Goal: Communication & Community: Answer question/provide support

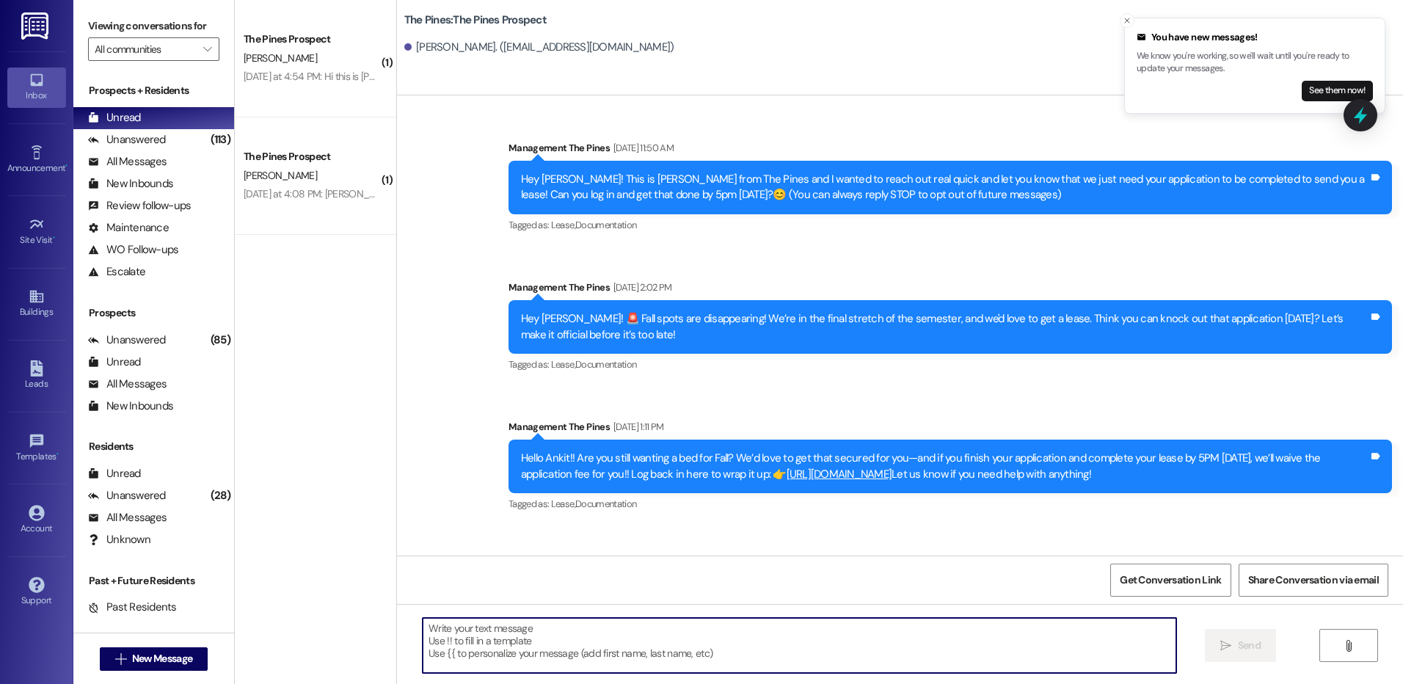
scroll to position [1244, 0]
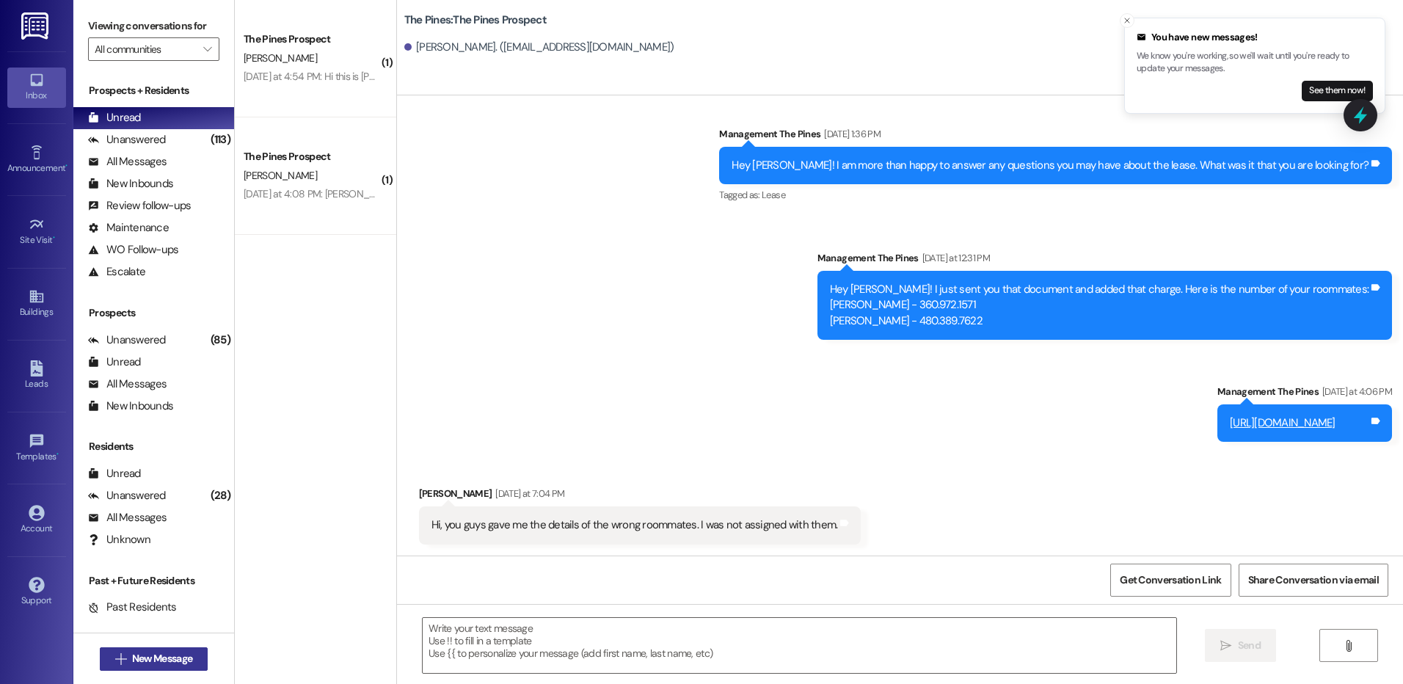
click at [158, 656] on span "New Message" at bounding box center [162, 658] width 60 height 15
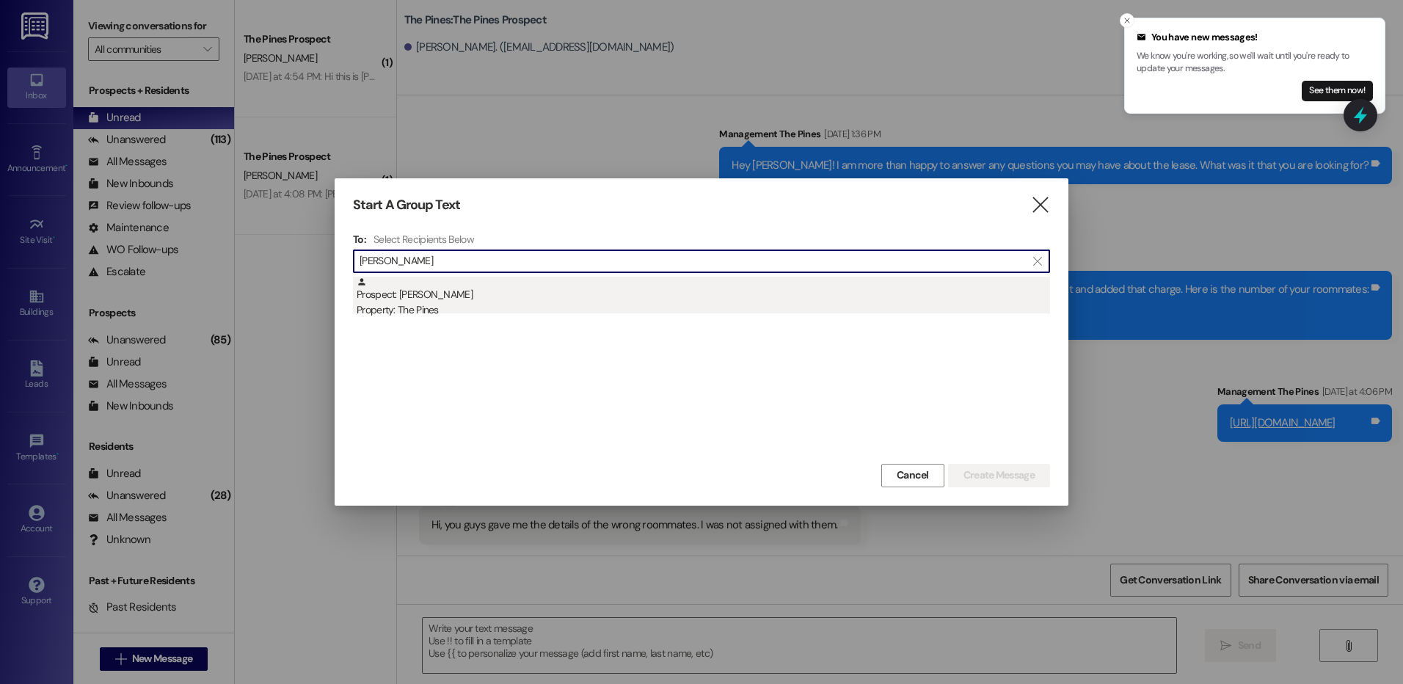
type input "[PERSON_NAME]"
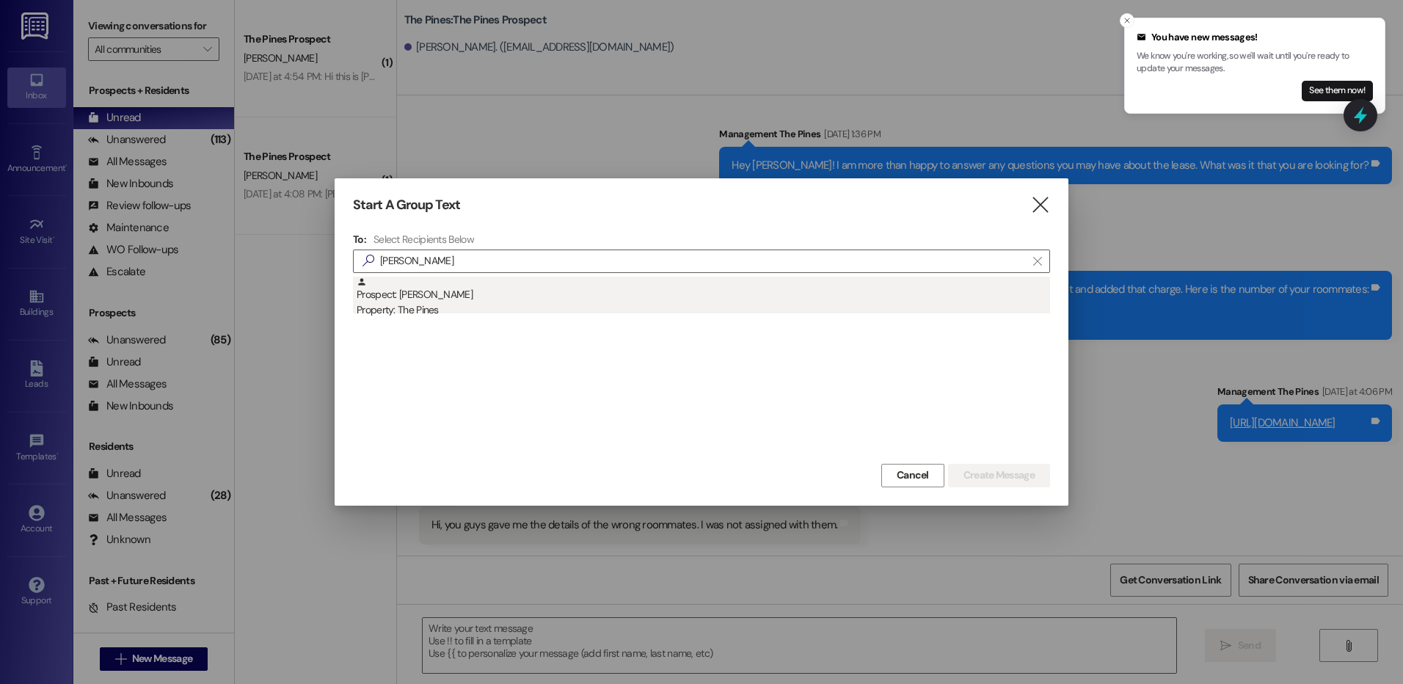
click at [520, 287] on div "Prospect: [PERSON_NAME] Property: The Pines" at bounding box center [703, 298] width 693 height 42
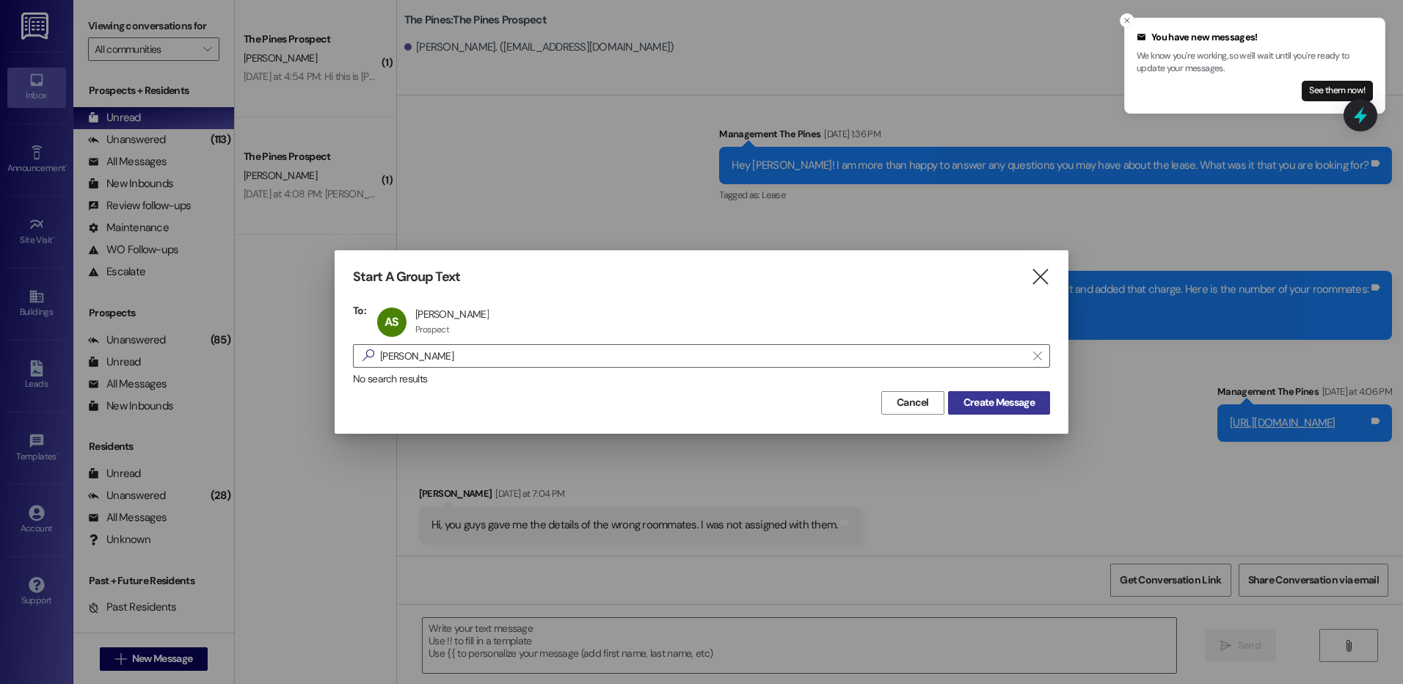
click at [995, 398] on span "Create Message" at bounding box center [998, 402] width 71 height 15
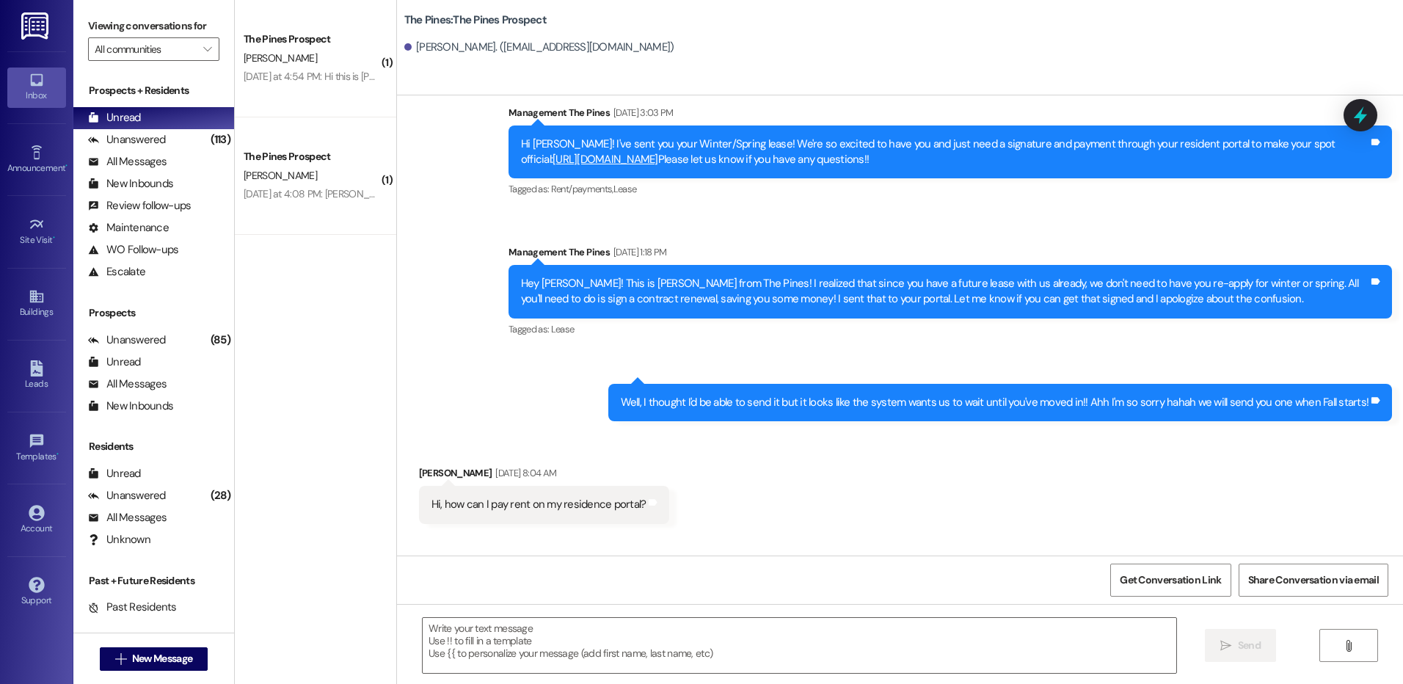
scroll to position [1395, 0]
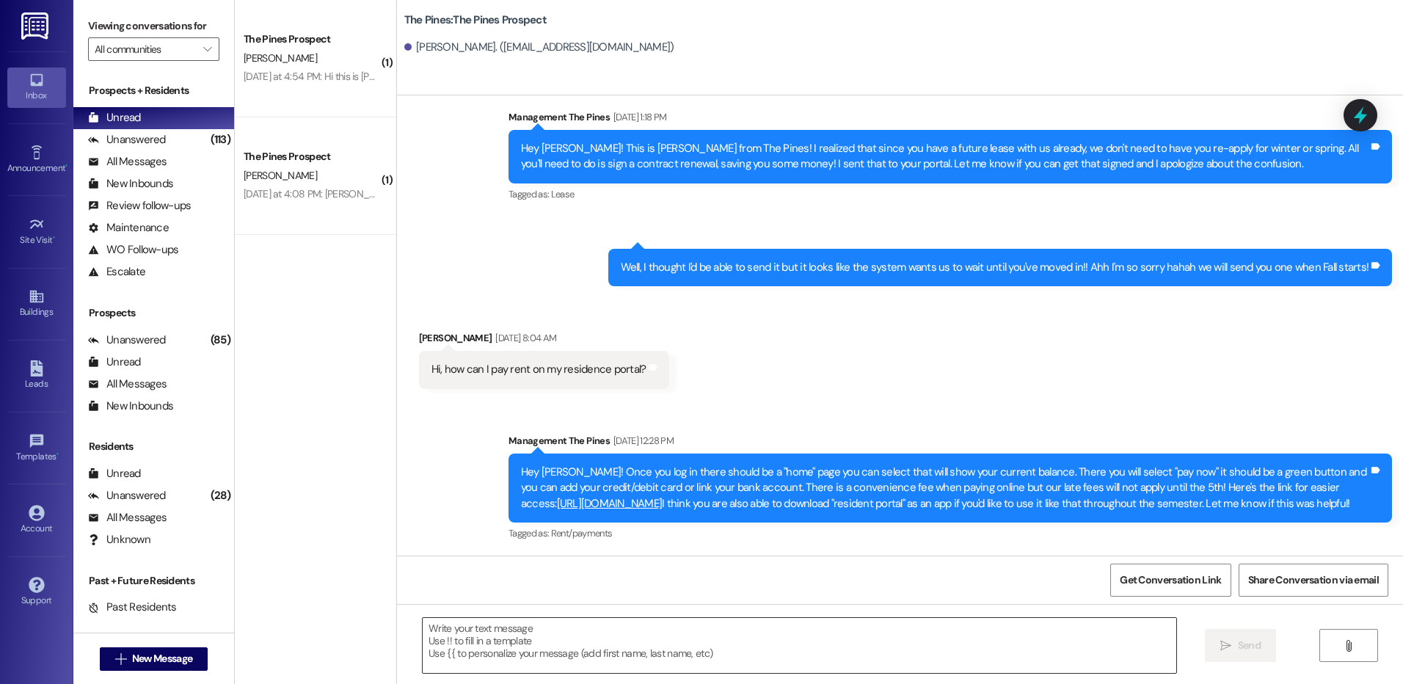
click at [870, 639] on textarea at bounding box center [799, 645] width 753 height 55
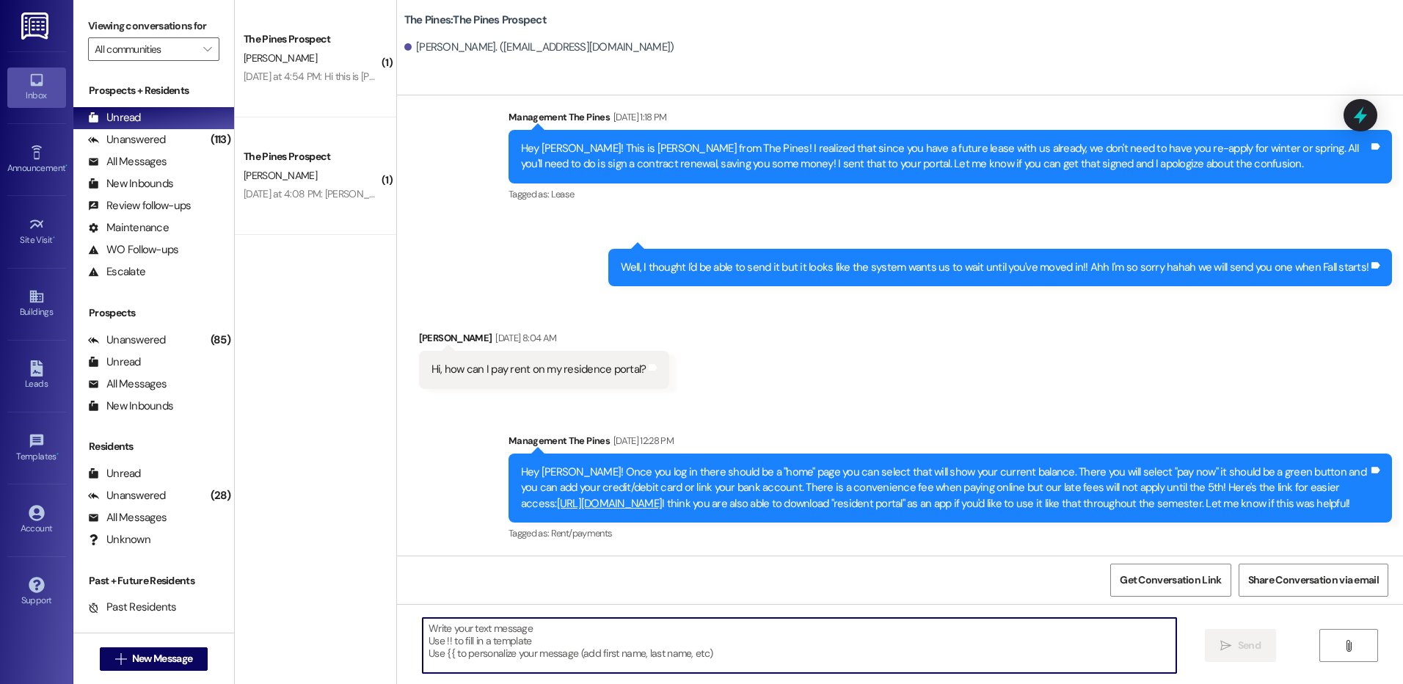
click at [633, 635] on textarea at bounding box center [799, 645] width 753 height 55
paste textarea "[URL][DOMAIN_NAME]"
type textarea "[URL][DOMAIN_NAME]"
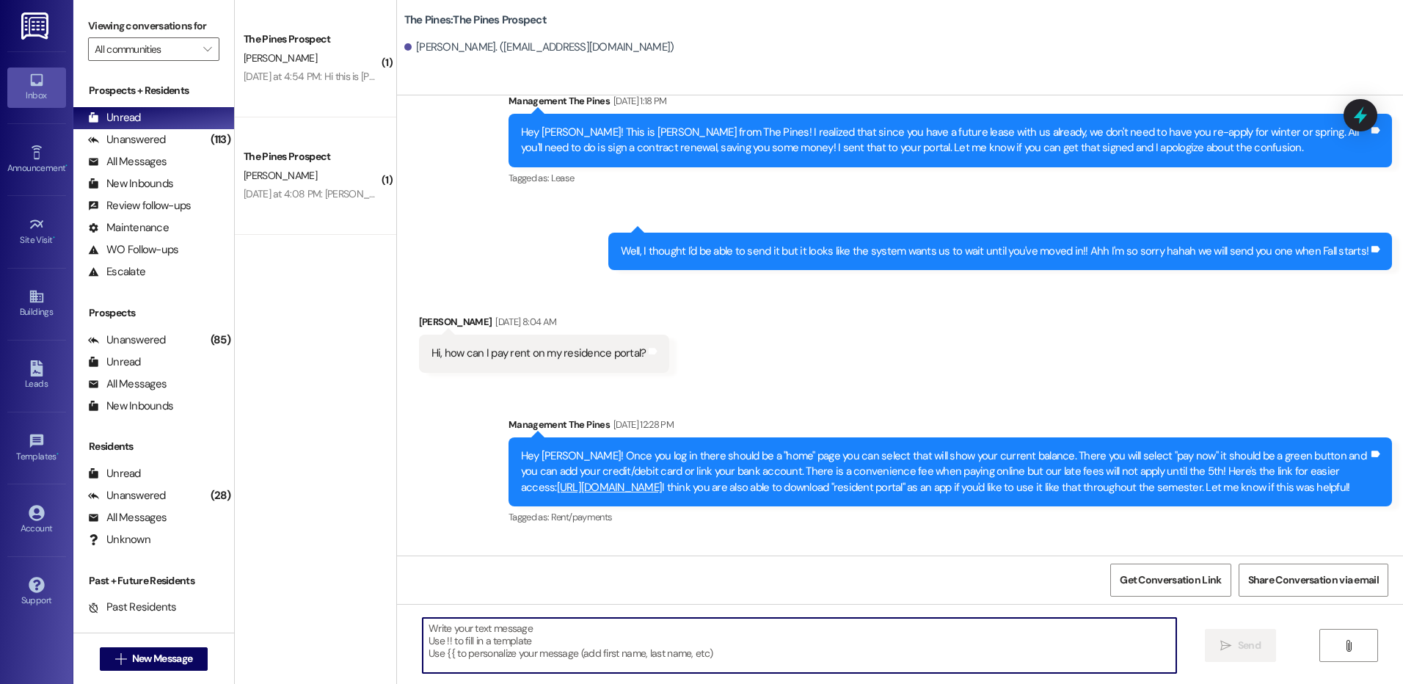
scroll to position [1497, 0]
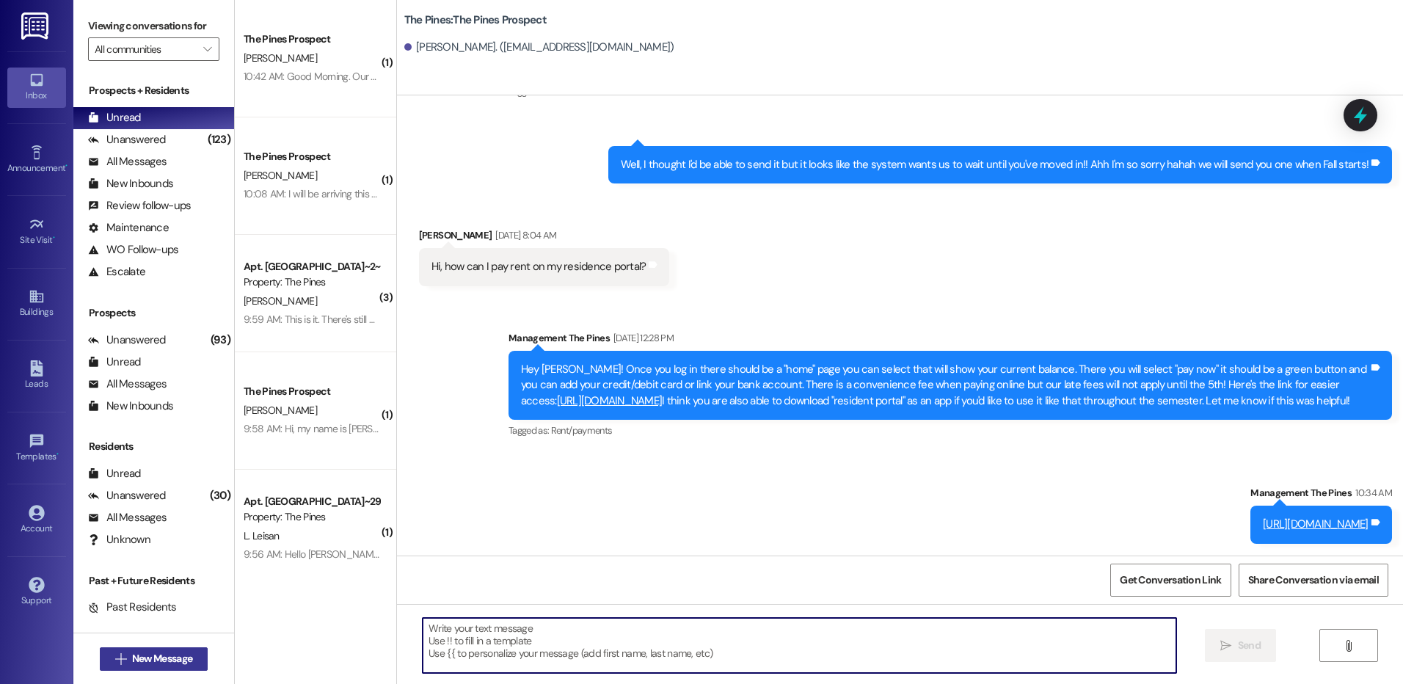
click at [132, 659] on span "New Message" at bounding box center [162, 658] width 60 height 15
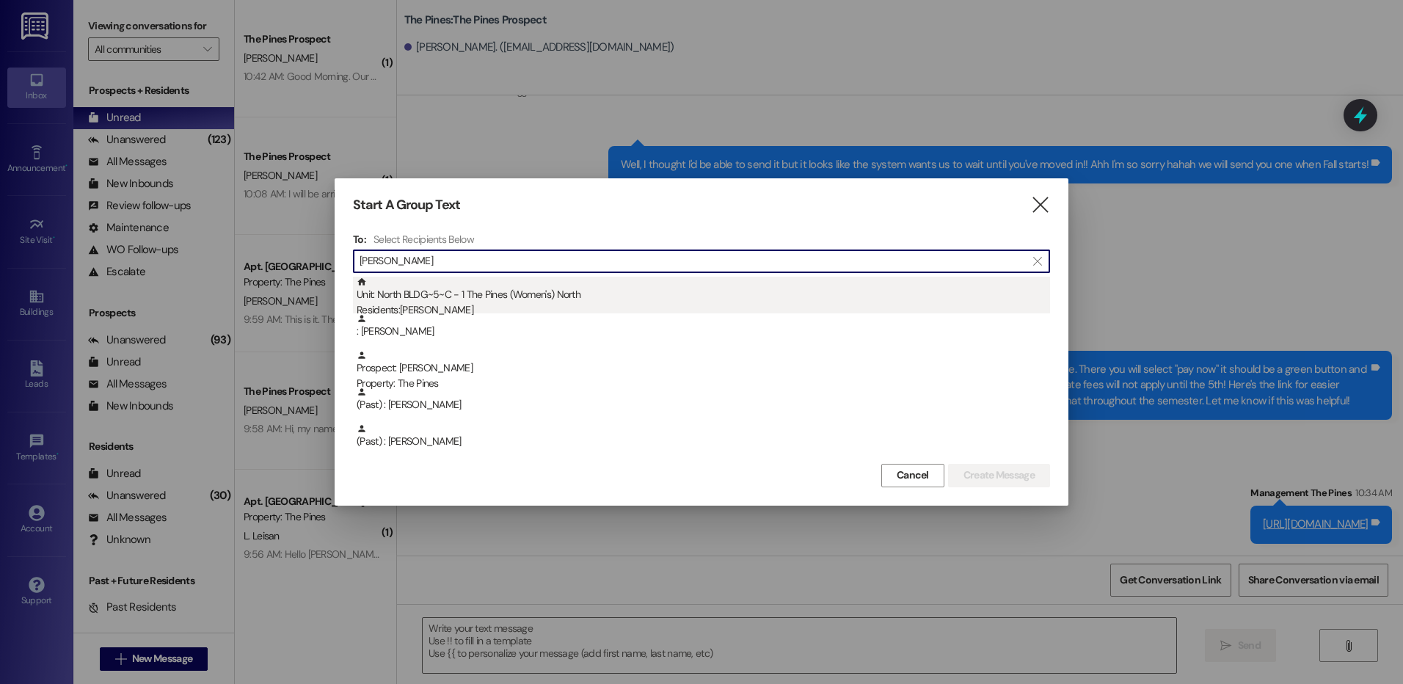
type input "[PERSON_NAME]"
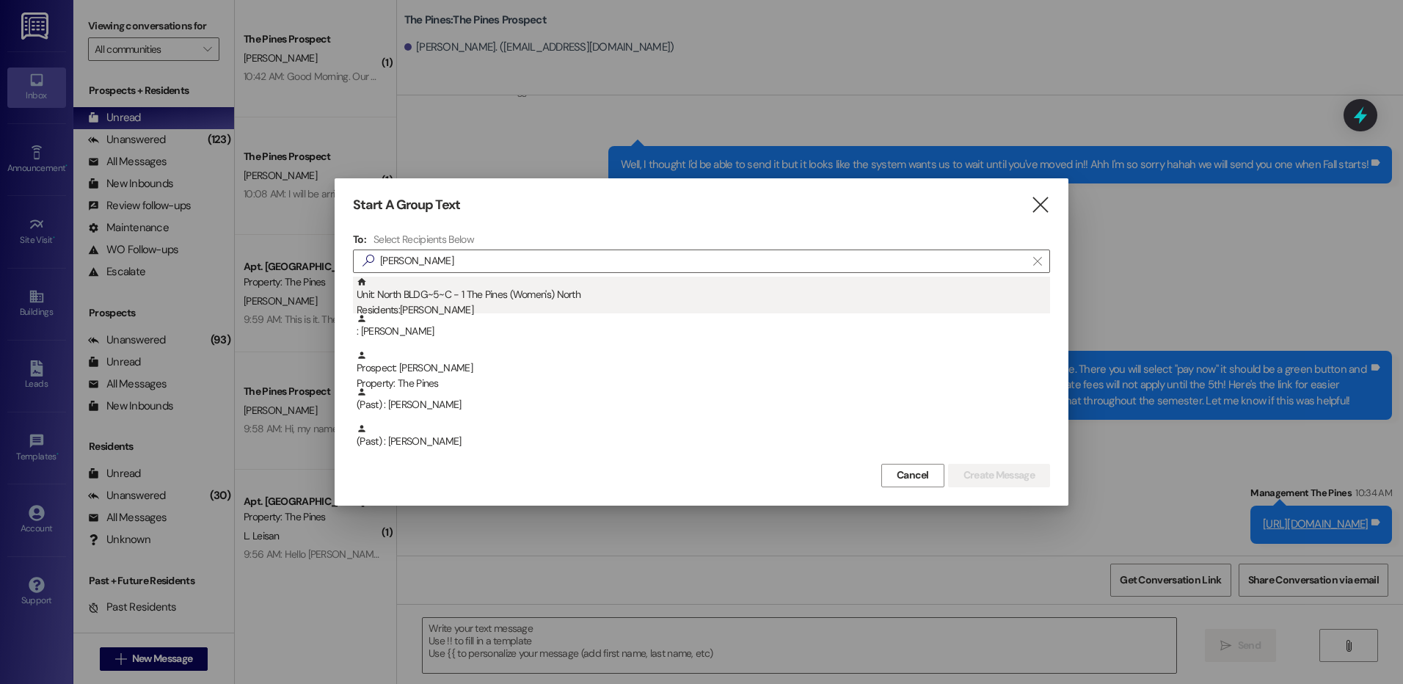
click at [440, 300] on div "Unit: North BLDG~5~C - 1 The Pines (Women's) [DEMOGRAPHIC_DATA] Residents: [PER…" at bounding box center [703, 298] width 693 height 42
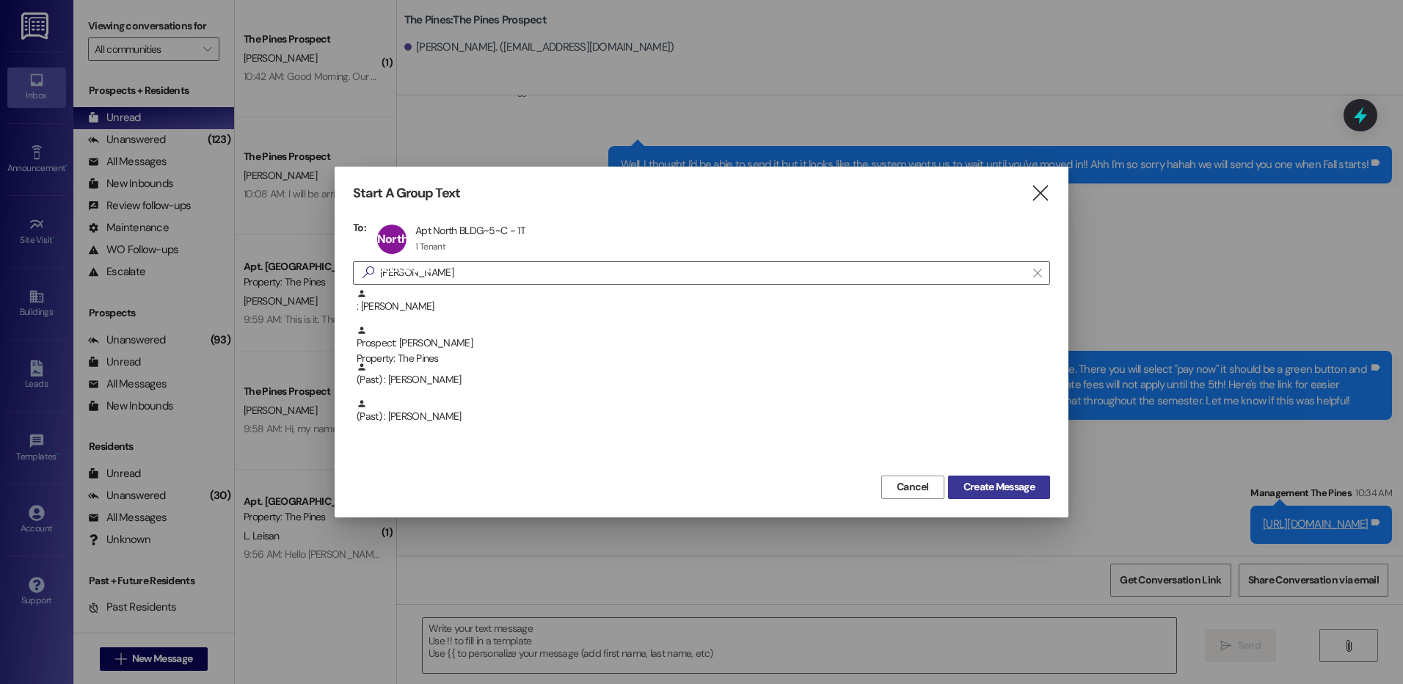
click at [982, 495] on button "Create Message" at bounding box center [999, 486] width 102 height 23
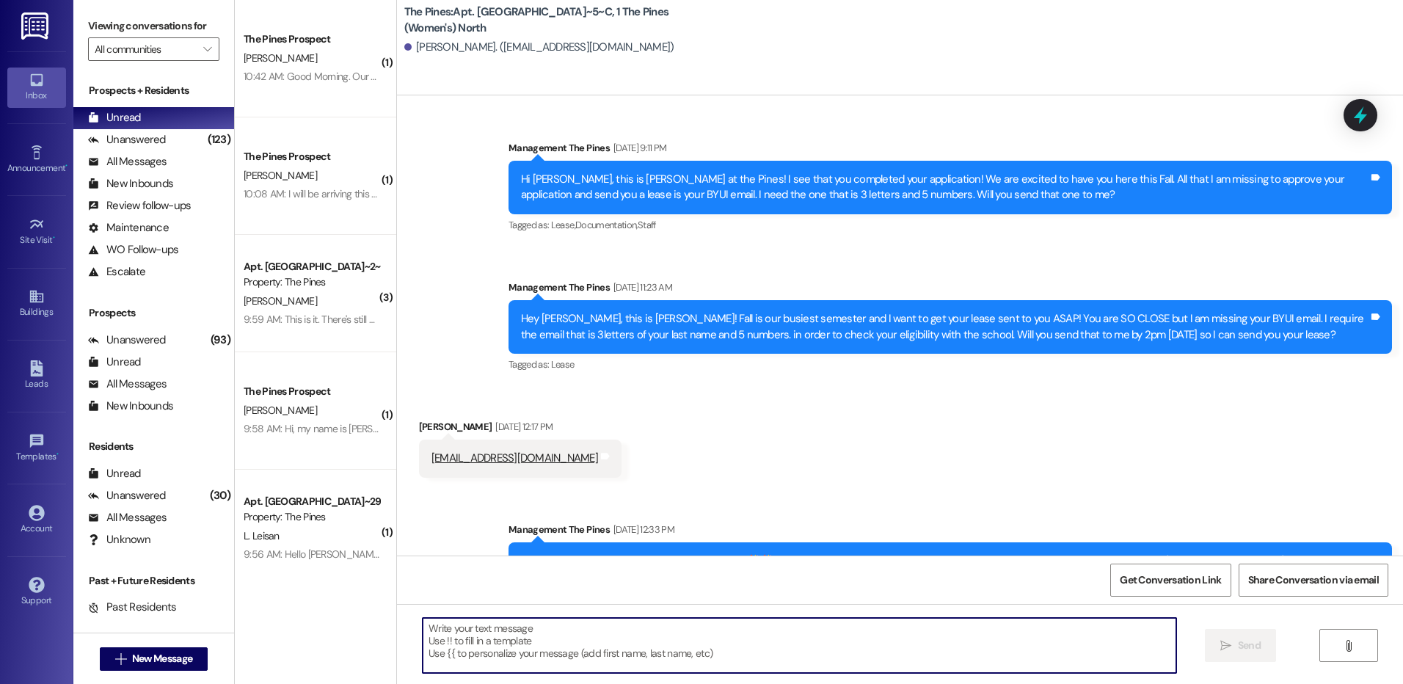
click at [496, 640] on textarea at bounding box center [799, 645] width 753 height 55
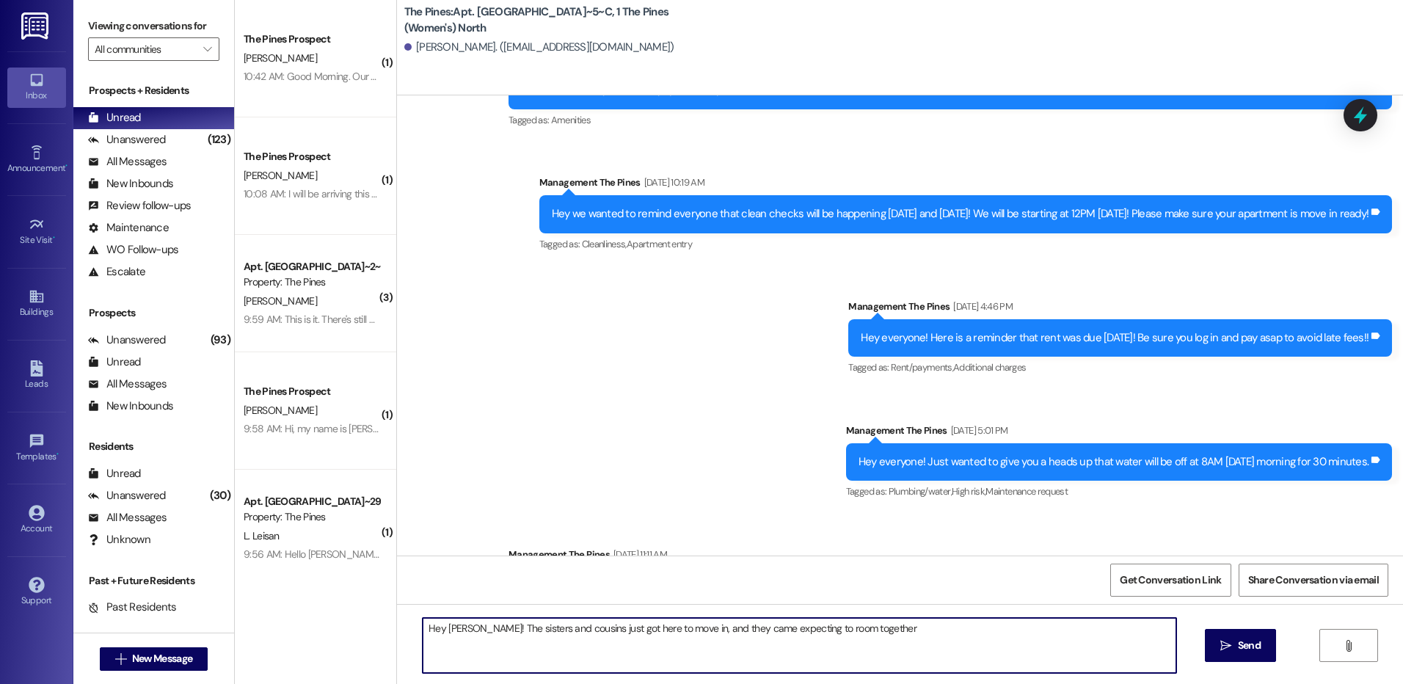
click at [896, 629] on textarea "Hey [PERSON_NAME]! The sisters and cousins just got here to move in, and they c…" at bounding box center [799, 645] width 753 height 55
drag, startPoint x: 896, startPoint y: 629, endPoint x: 990, endPoint y: 635, distance: 94.8
click at [990, 635] on textarea "Hey [PERSON_NAME]! The sisters and cousins just got here to move in, and they c…" at bounding box center [799, 645] width 753 height 55
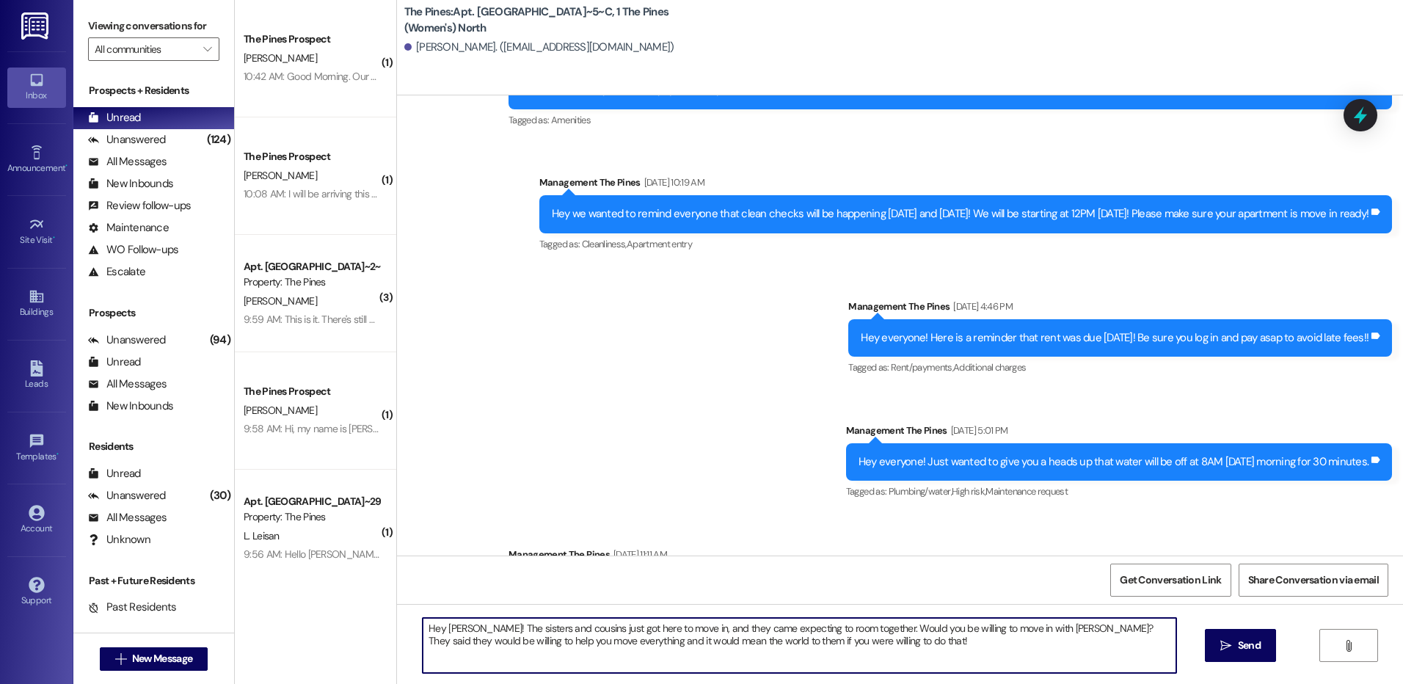
type textarea "Hey [PERSON_NAME]! The sisters and cousins just got here to move in, and they c…"
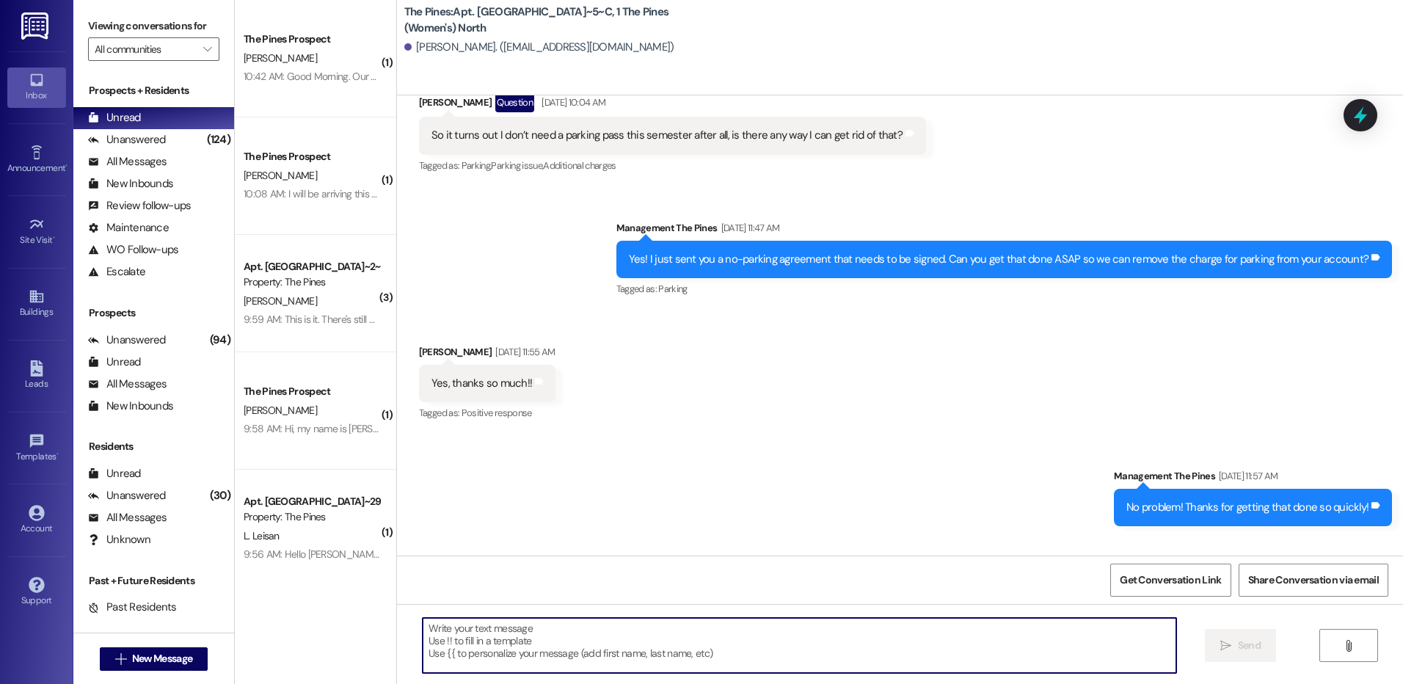
scroll to position [79567, 0]
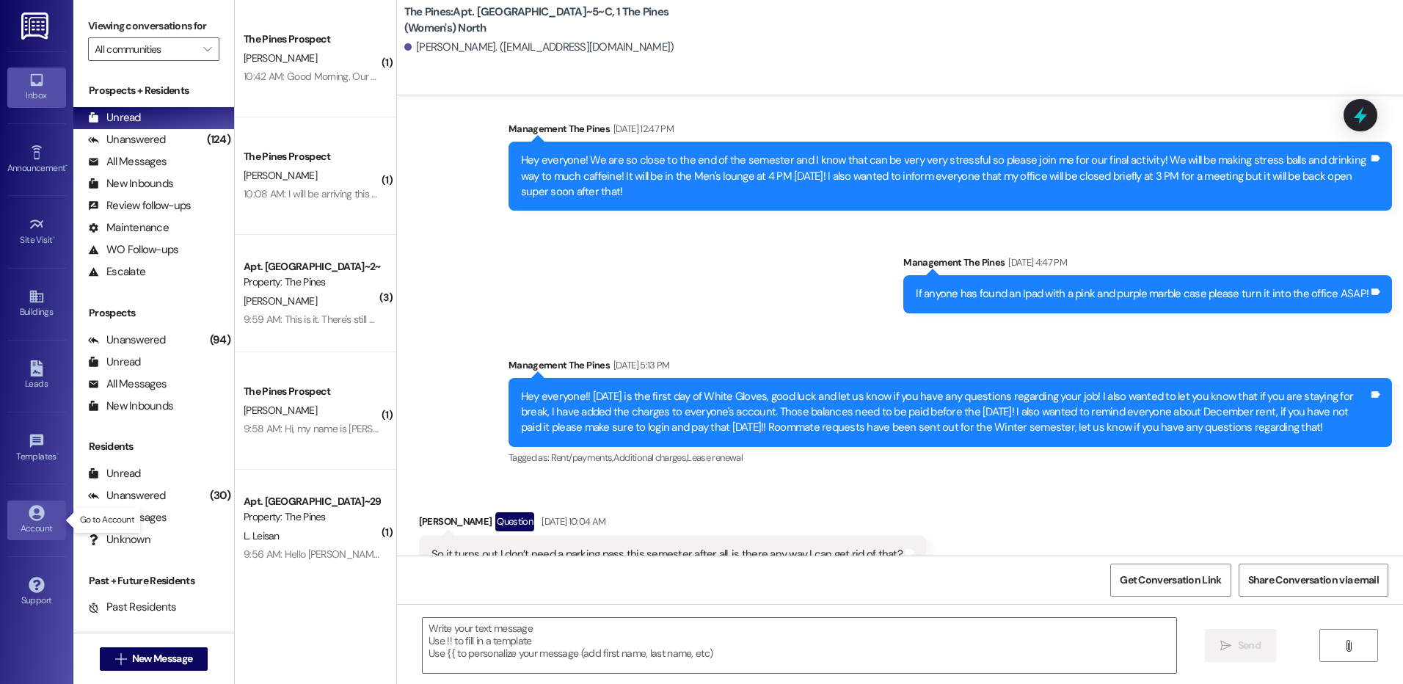
click at [26, 533] on div "Account" at bounding box center [36, 528] width 73 height 15
